Goal: Check status

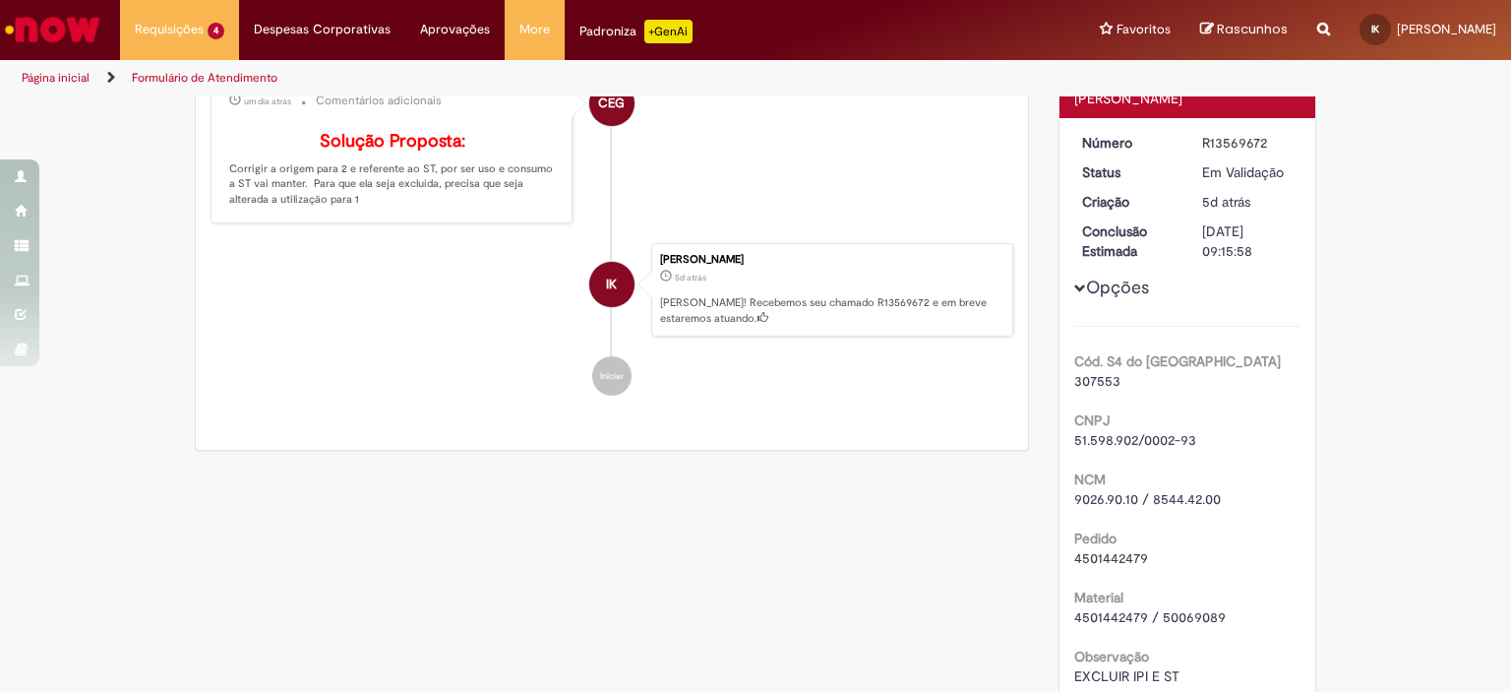
scroll to position [295, 0]
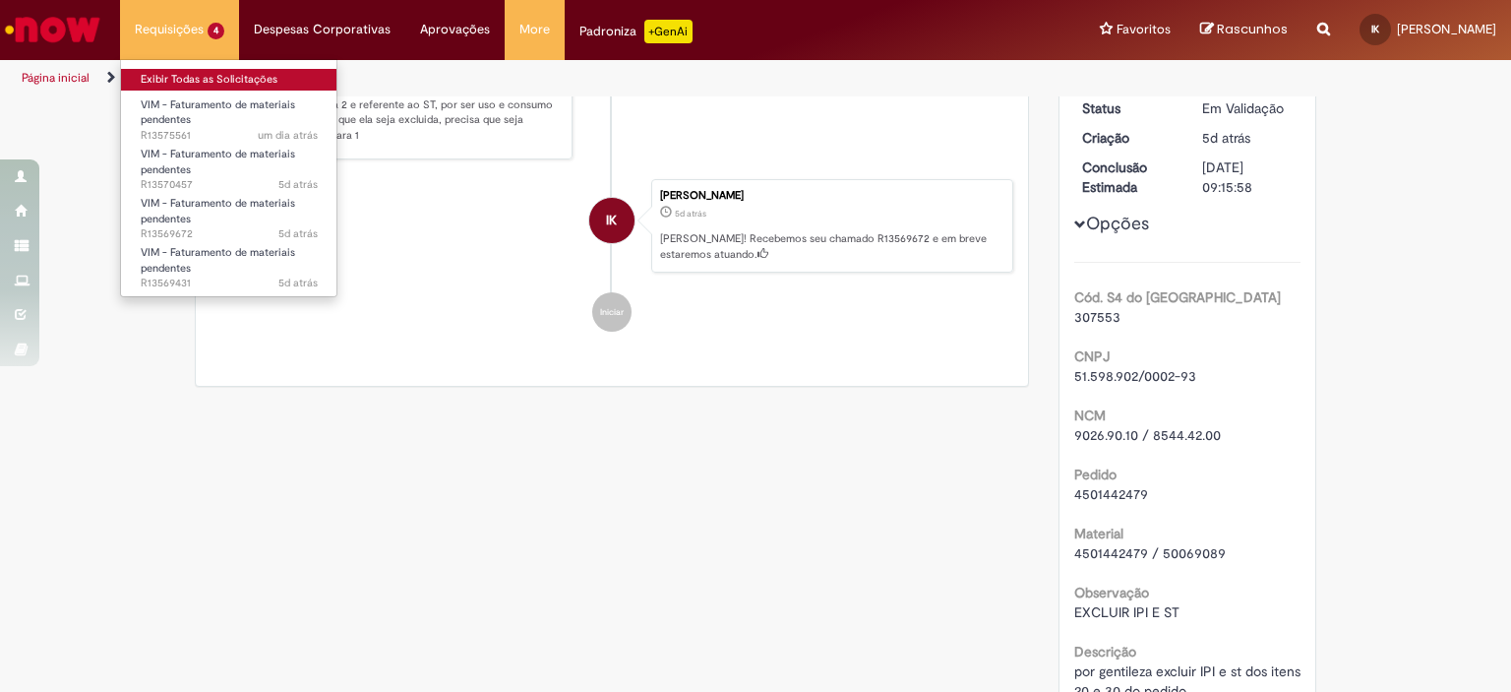
click at [181, 79] on link "Exibir Todas as Solicitações" at bounding box center [229, 80] width 216 height 22
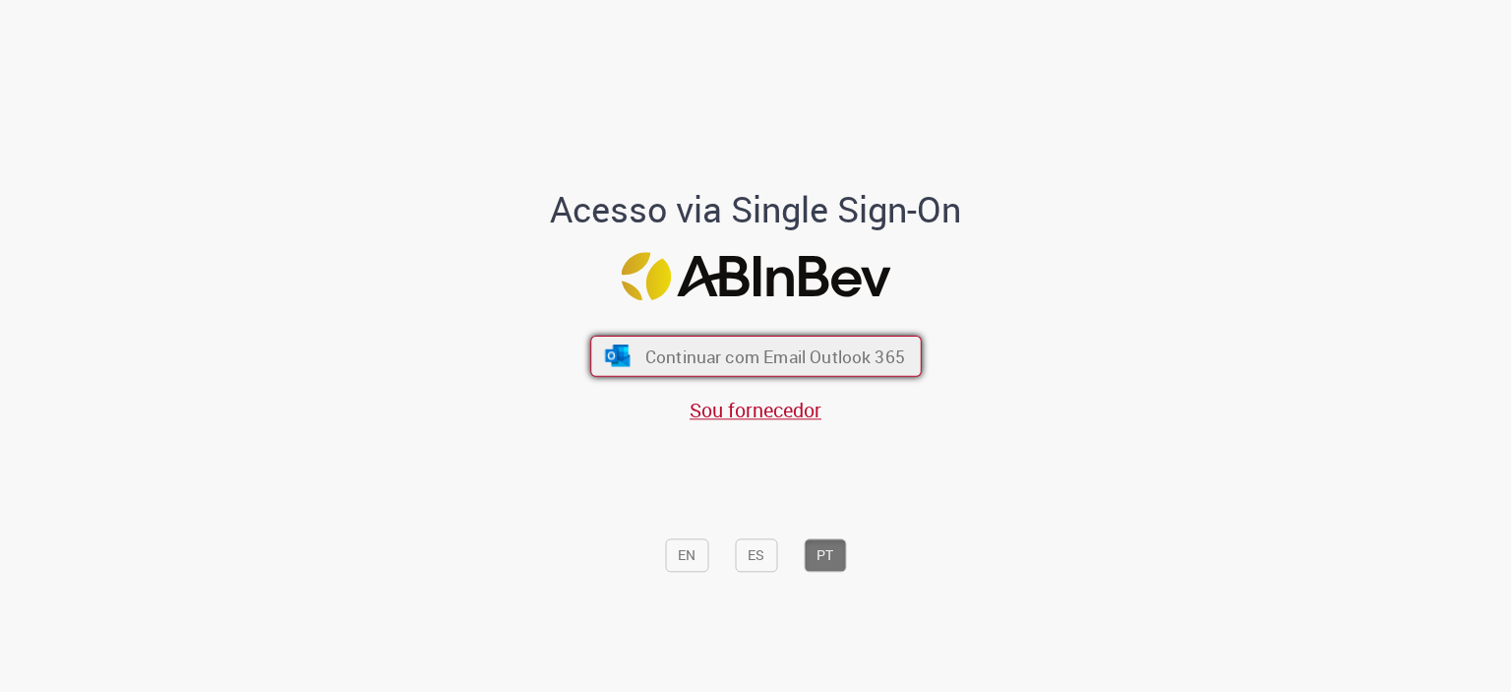
click at [893, 359] on span "Continuar com Email Outlook 365" at bounding box center [775, 355] width 260 height 23
click at [784, 365] on span "Continuar com Email Outlook 365" at bounding box center [775, 355] width 260 height 23
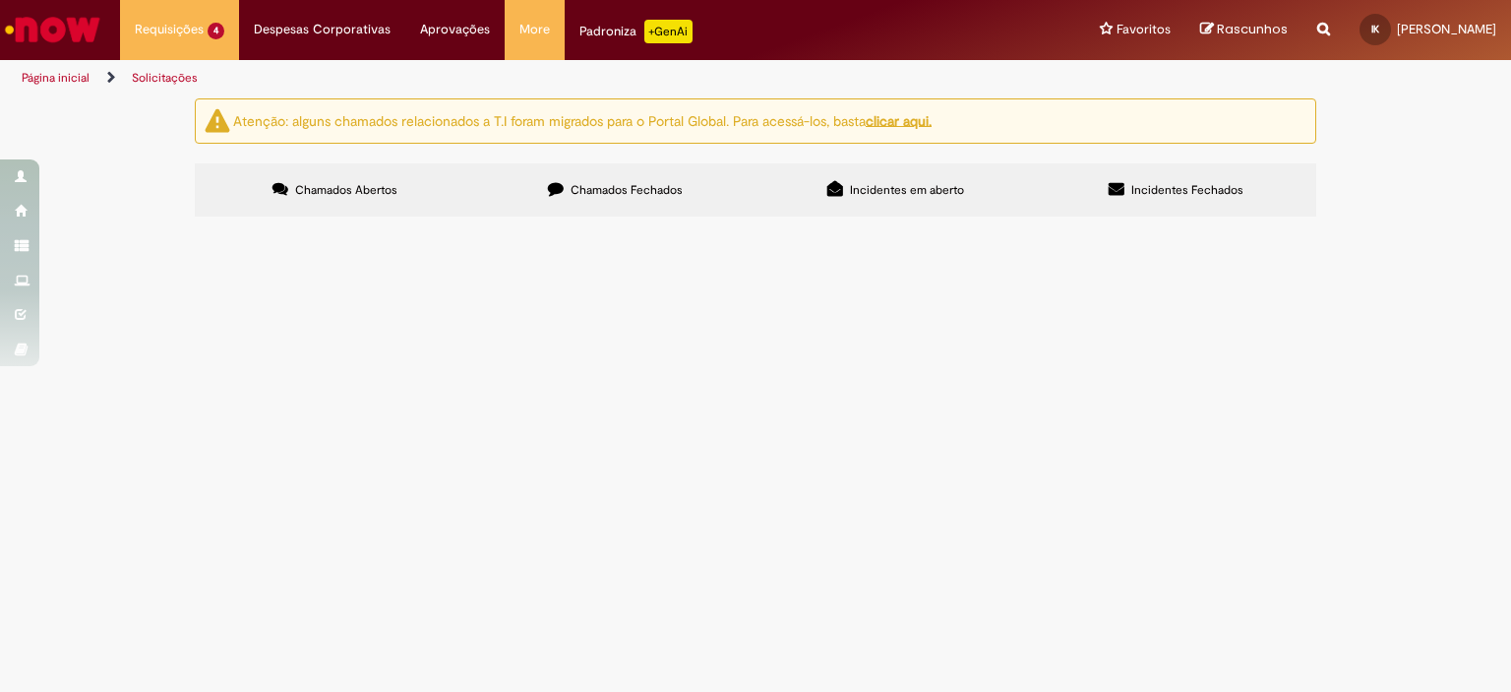
click at [0, 0] on span "R13575561" at bounding box center [0, 0] width 0 height 0
click at [0, 0] on span "R13570457" at bounding box center [0, 0] width 0 height 0
click at [0, 0] on span "VIM - Faturamento de materiais pendentes" at bounding box center [0, 0] width 0 height 0
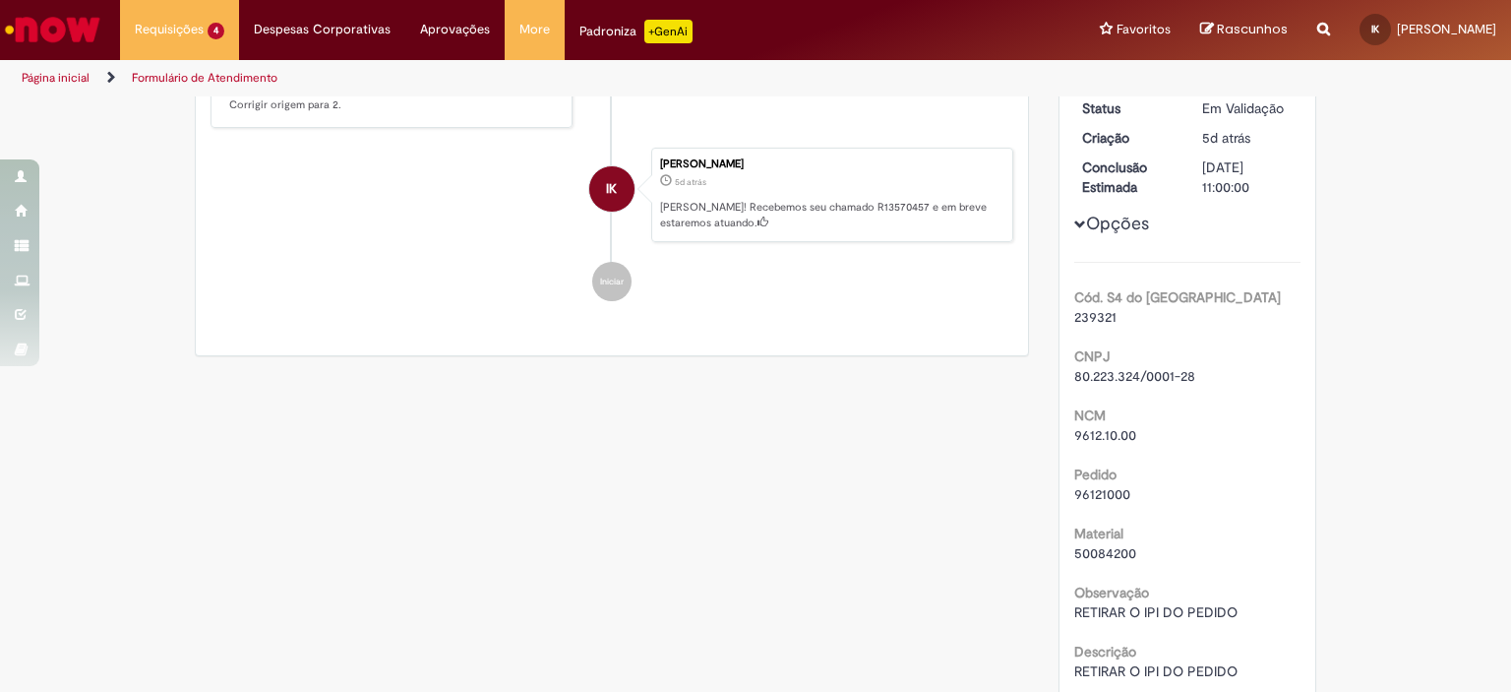
scroll to position [408, 0]
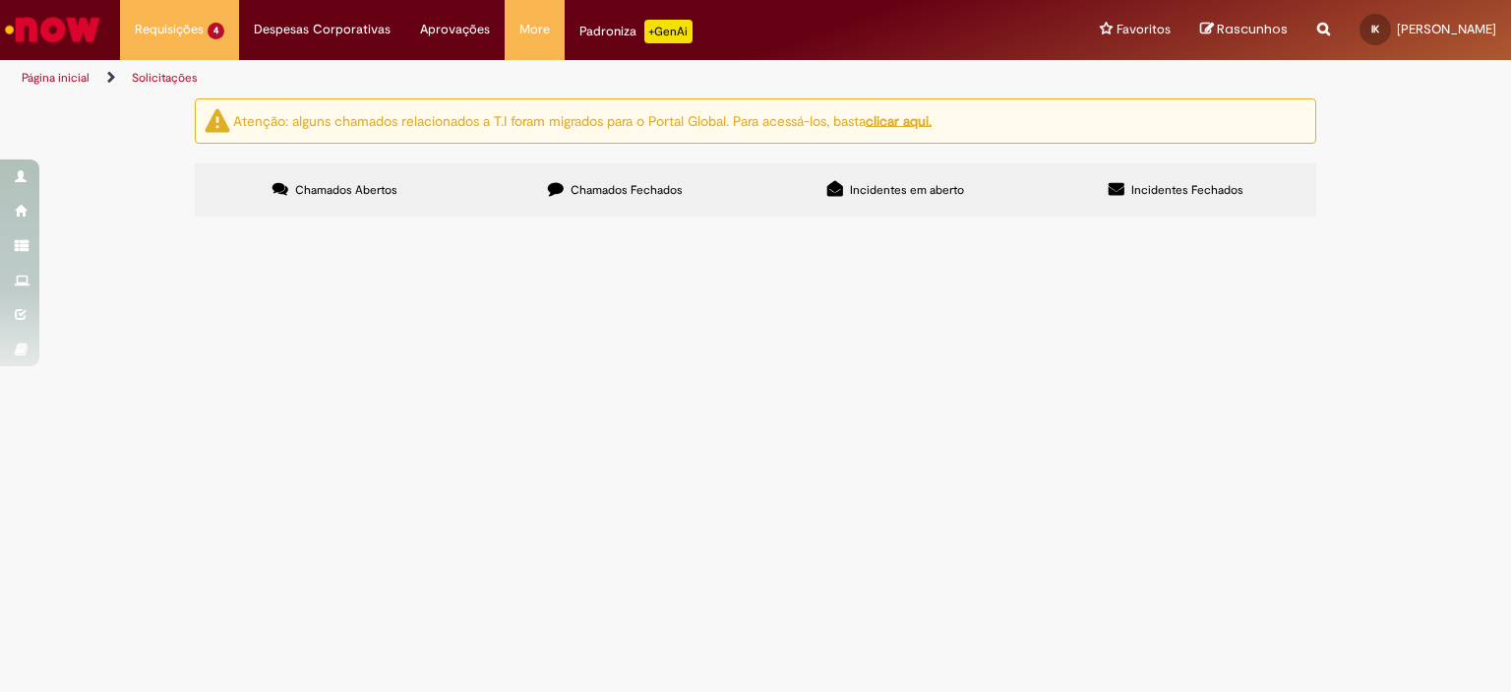
click at [0, 0] on span "VIM - Faturamento de materiais pendentes" at bounding box center [0, 0] width 0 height 0
click at [0, 0] on span "R13569672" at bounding box center [0, 0] width 0 height 0
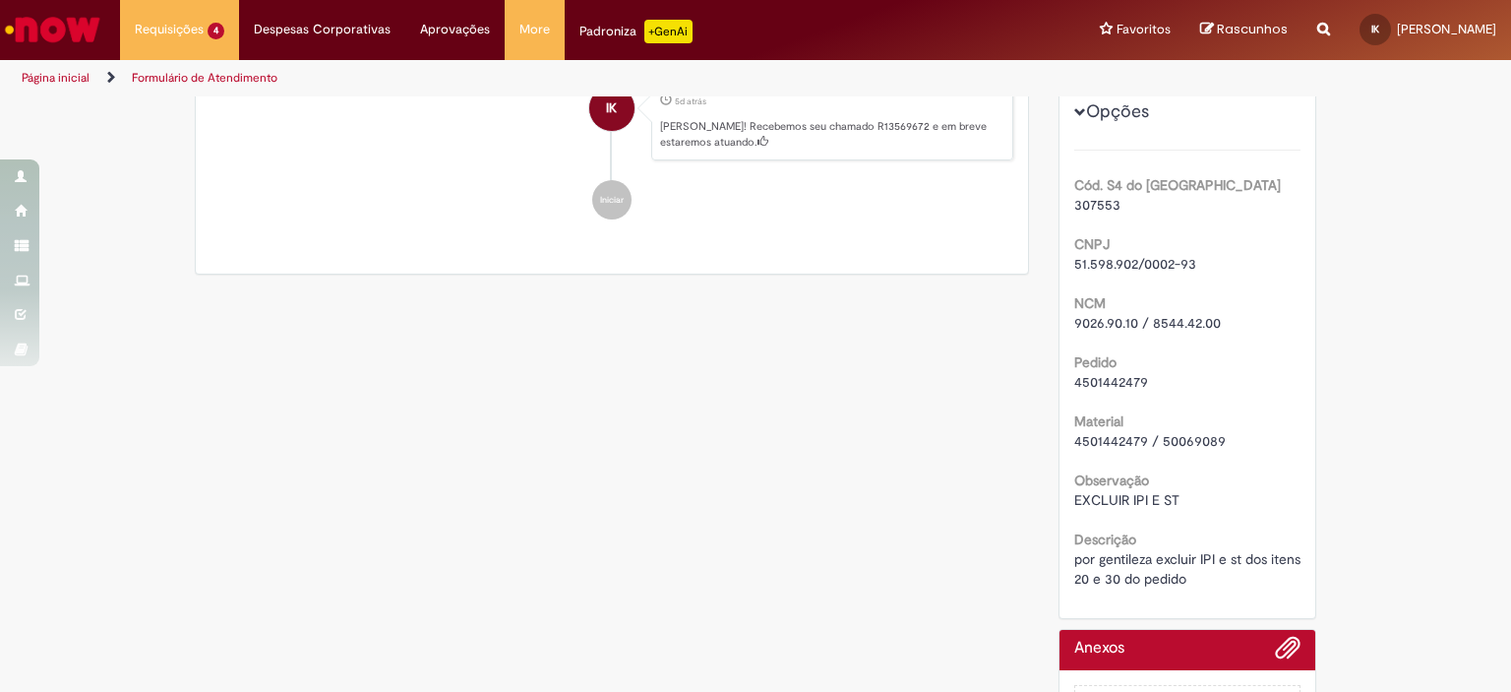
scroll to position [408, 0]
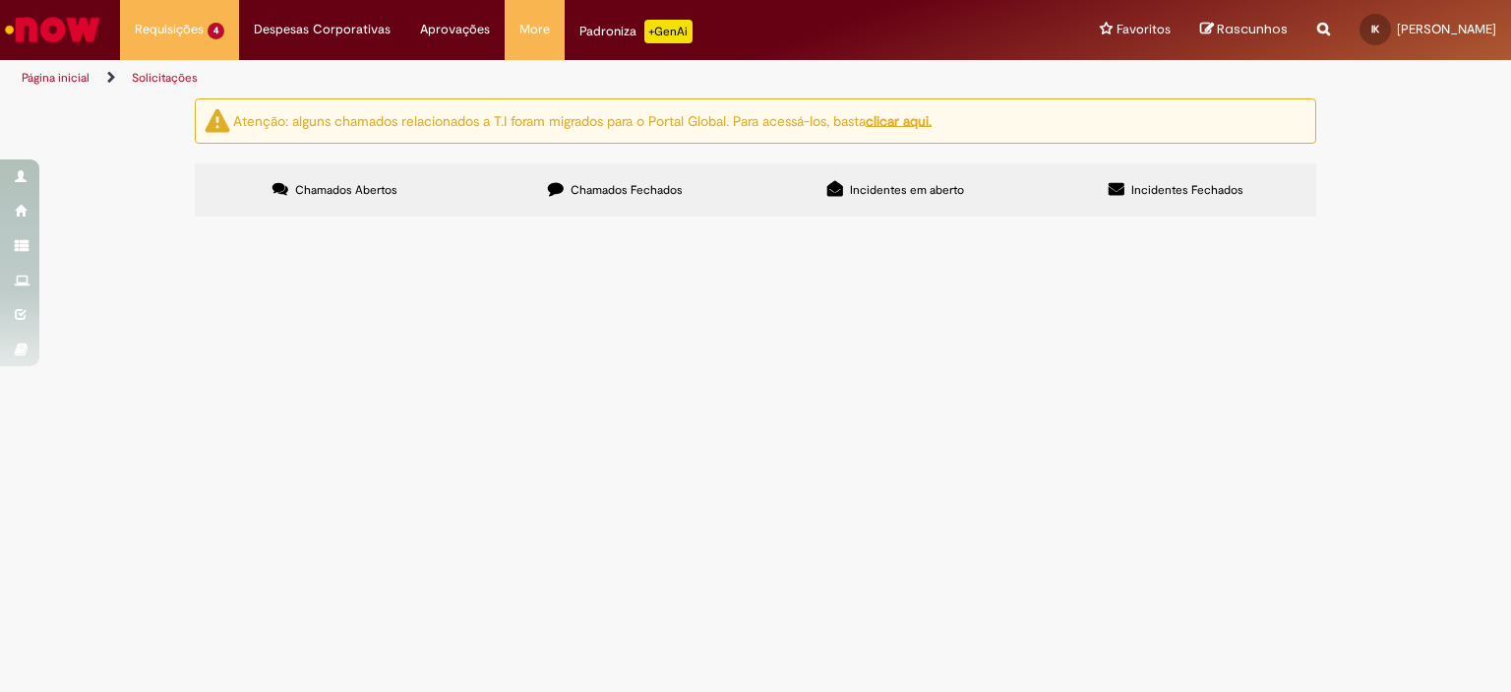
click at [0, 0] on span "VIM - Faturamento de materiais pendentes" at bounding box center [0, 0] width 0 height 0
